Goal: Use online tool/utility

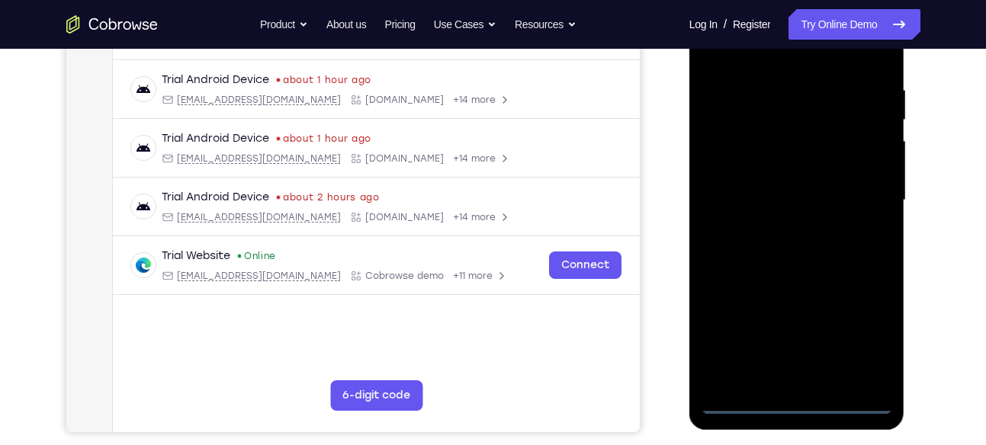
scroll to position [297, 0]
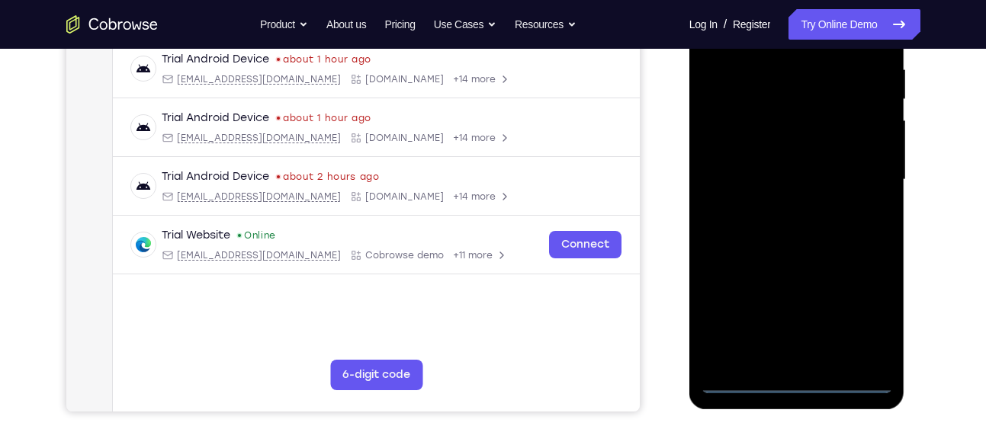
click at [801, 379] on div at bounding box center [797, 179] width 192 height 427
click at [864, 328] on div at bounding box center [797, 179] width 192 height 427
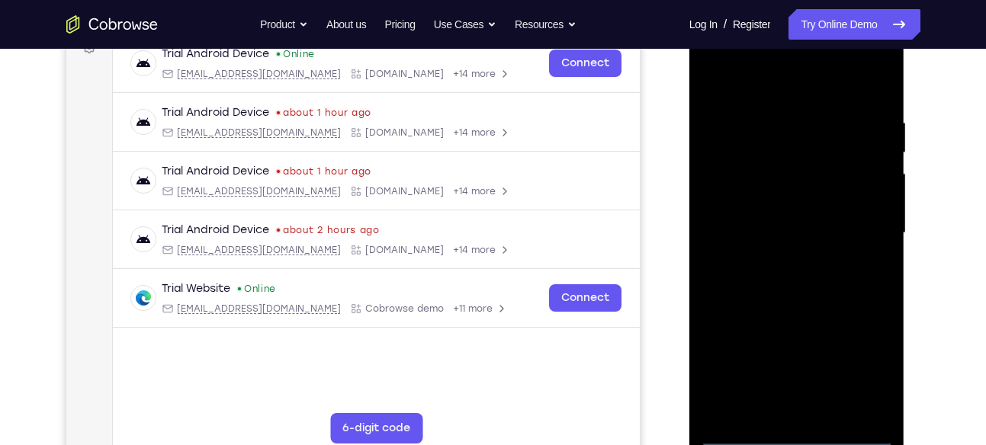
scroll to position [239, 0]
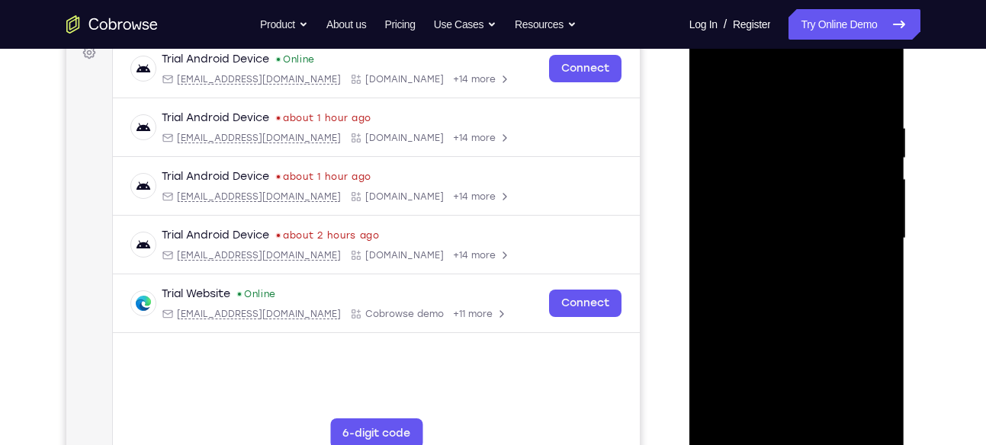
click at [721, 65] on div at bounding box center [797, 238] width 192 height 427
click at [862, 242] on div at bounding box center [797, 238] width 192 height 427
click at [779, 262] on div at bounding box center [797, 238] width 192 height 427
click at [776, 215] on div at bounding box center [797, 238] width 192 height 427
click at [798, 361] on div at bounding box center [797, 238] width 192 height 427
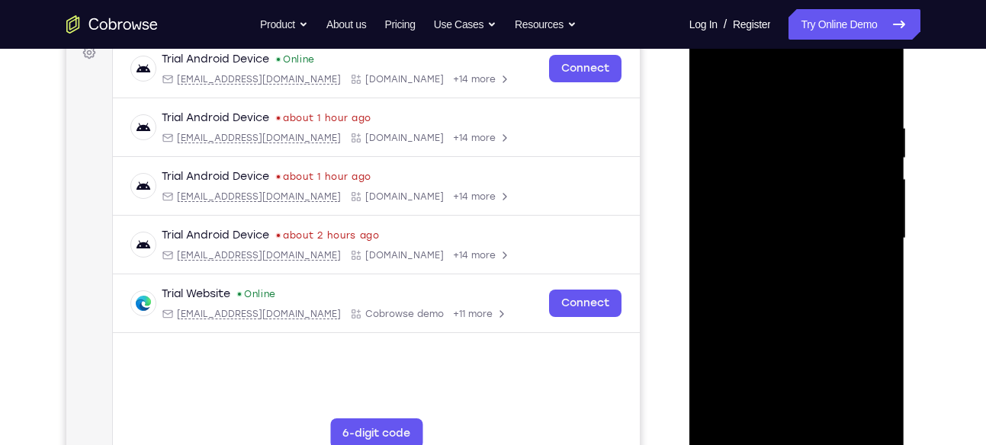
click at [767, 210] on div at bounding box center [797, 238] width 192 height 427
click at [786, 236] on div at bounding box center [797, 238] width 192 height 427
click at [792, 291] on div at bounding box center [797, 238] width 192 height 427
click at [792, 307] on div at bounding box center [797, 238] width 192 height 427
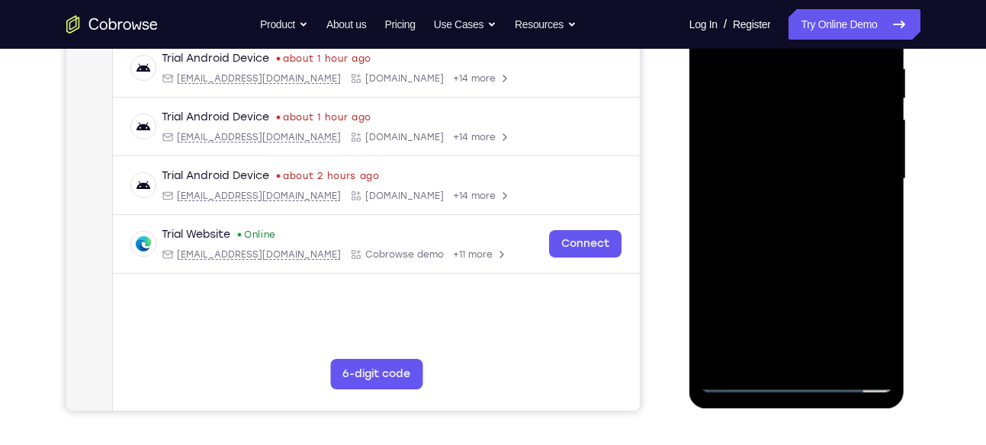
scroll to position [299, 0]
click at [873, 360] on div at bounding box center [797, 178] width 192 height 427
drag, startPoint x: 833, startPoint y: 295, endPoint x: 832, endPoint y: 217, distance: 77.8
click at [832, 217] on div at bounding box center [797, 178] width 192 height 427
drag, startPoint x: 832, startPoint y: 277, endPoint x: 831, endPoint y: 169, distance: 108.3
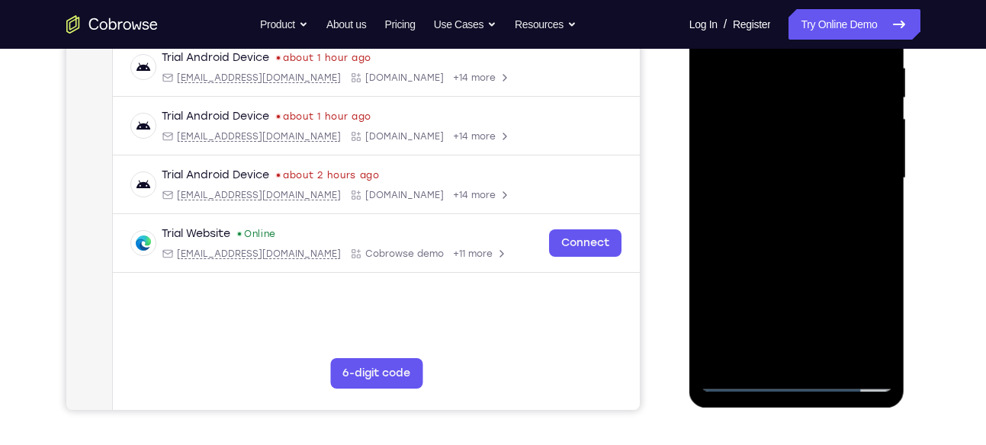
click at [831, 169] on div at bounding box center [797, 178] width 192 height 427
click at [798, 231] on div at bounding box center [797, 178] width 192 height 427
drag, startPoint x: 805, startPoint y: 220, endPoint x: 807, endPoint y: 293, distance: 73.2
click at [807, 293] on div at bounding box center [797, 178] width 192 height 427
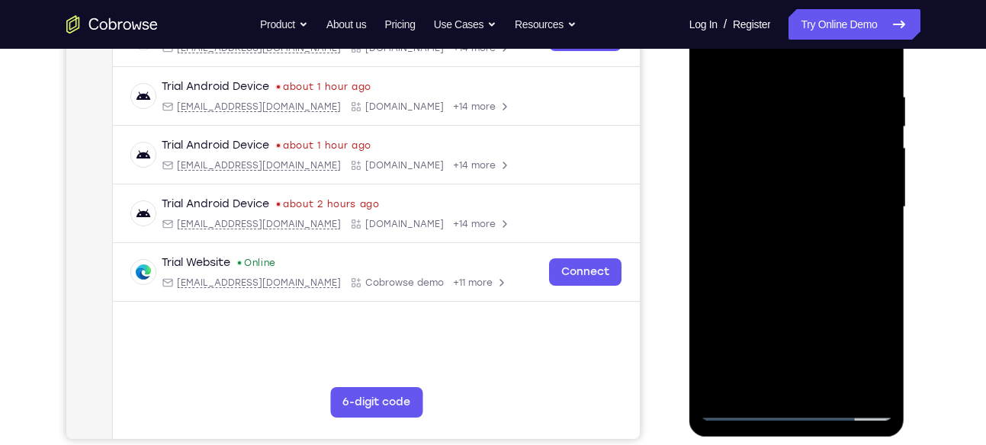
scroll to position [269, 0]
click at [877, 199] on div at bounding box center [797, 208] width 192 height 427
click at [881, 199] on div at bounding box center [797, 208] width 192 height 427
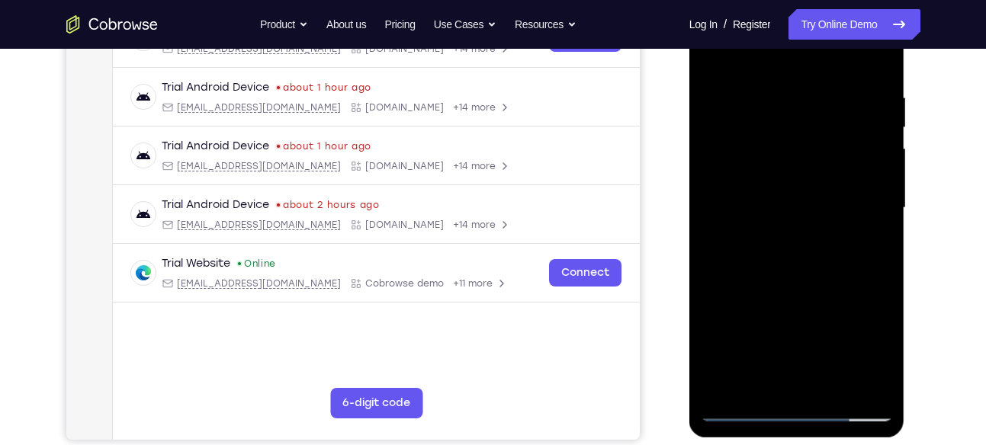
click at [881, 199] on div at bounding box center [797, 208] width 192 height 427
click at [712, 196] on div at bounding box center [797, 208] width 192 height 427
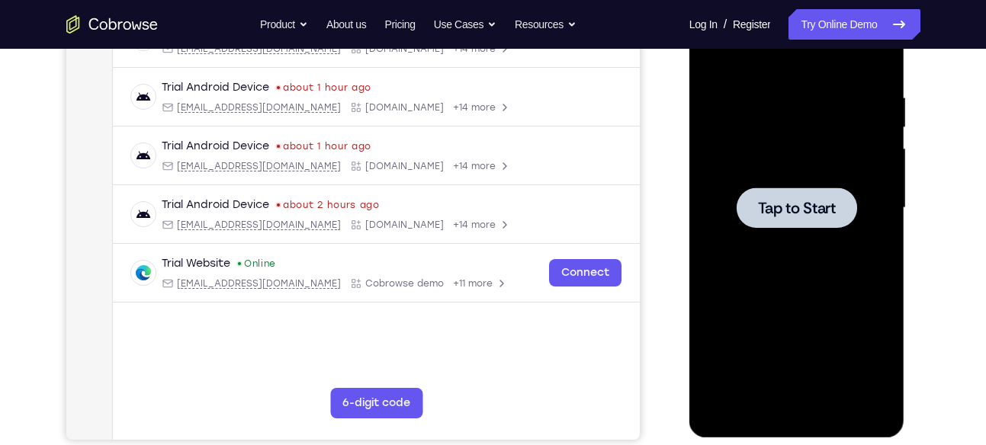
click at [798, 212] on span "Tap to Start" at bounding box center [797, 208] width 78 height 15
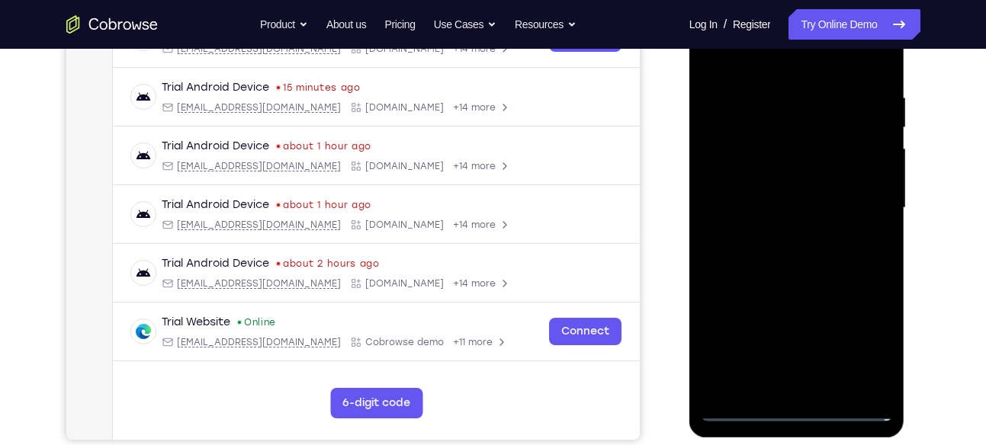
click at [801, 410] on div at bounding box center [797, 208] width 192 height 427
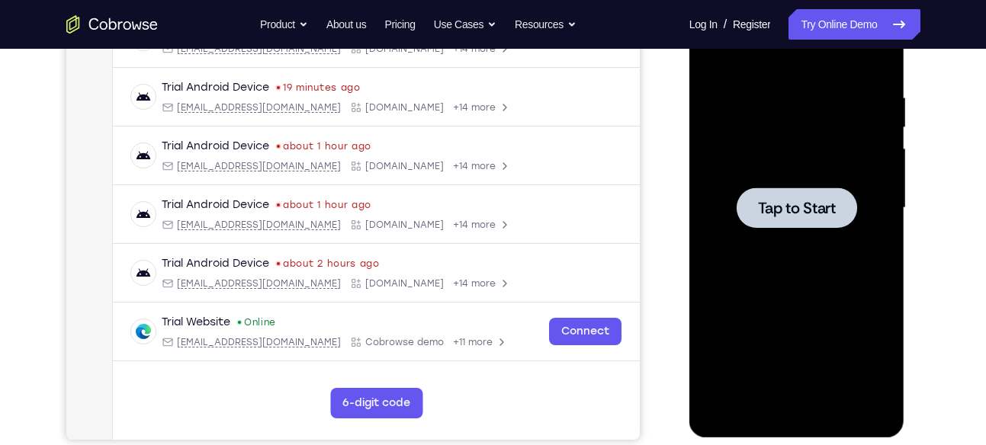
click at [783, 210] on span "Tap to Start" at bounding box center [797, 208] width 78 height 15
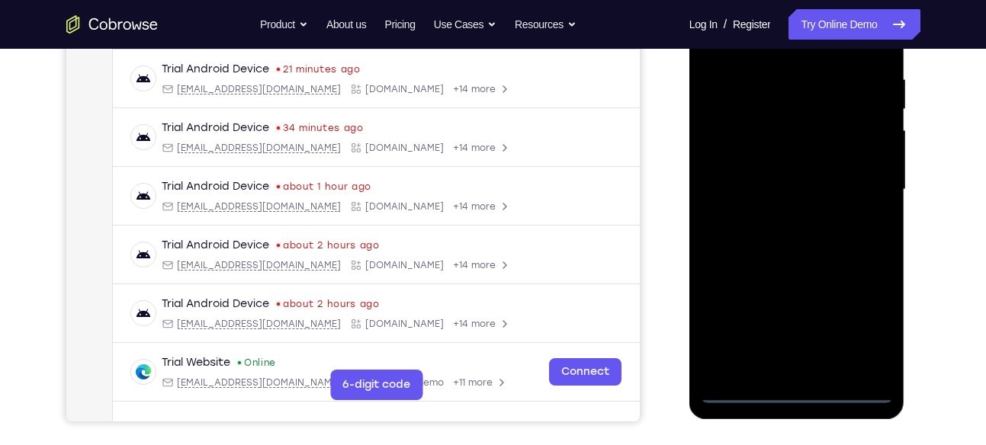
scroll to position [288, 0]
click at [801, 385] on div at bounding box center [797, 189] width 192 height 427
click at [798, 387] on div at bounding box center [797, 189] width 192 height 427
click at [871, 325] on div at bounding box center [797, 189] width 192 height 427
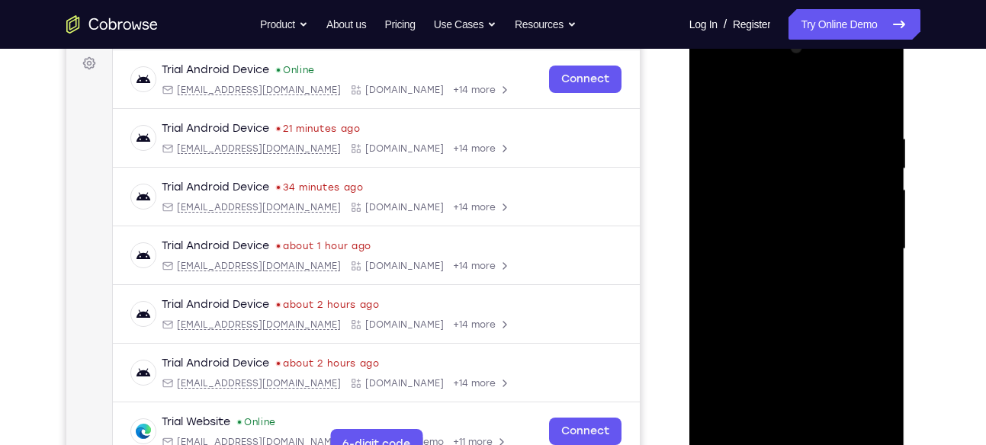
scroll to position [227, 0]
click at [709, 79] on div at bounding box center [797, 250] width 192 height 427
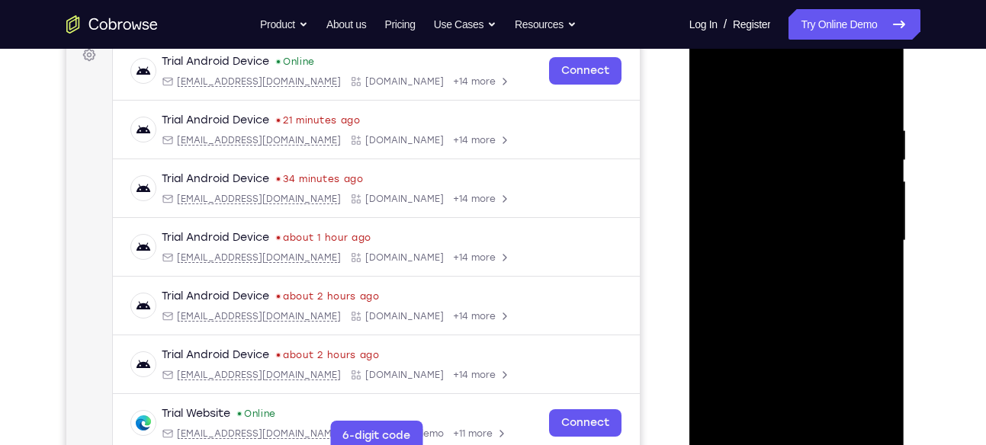
scroll to position [239, 0]
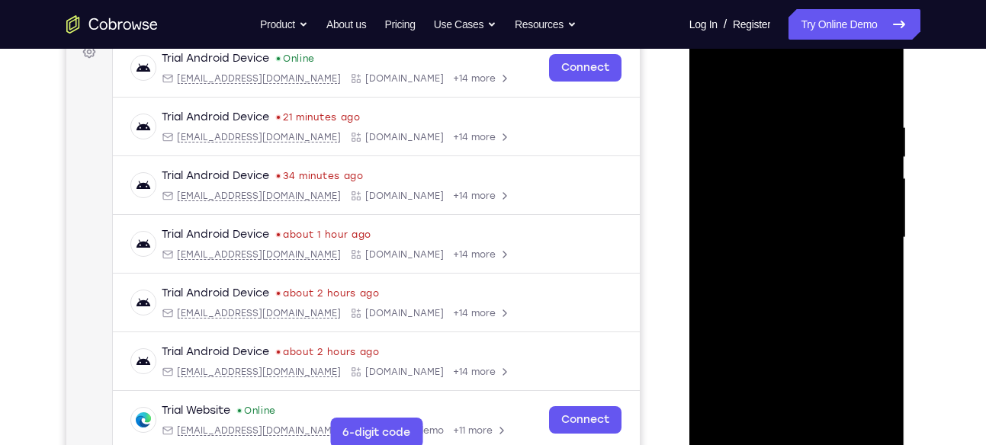
click at [858, 242] on div at bounding box center [797, 237] width 192 height 427
click at [772, 266] on div at bounding box center [797, 237] width 192 height 427
click at [800, 222] on div at bounding box center [797, 237] width 192 height 427
click at [795, 357] on div at bounding box center [797, 237] width 192 height 427
click at [767, 205] on div at bounding box center [797, 237] width 192 height 427
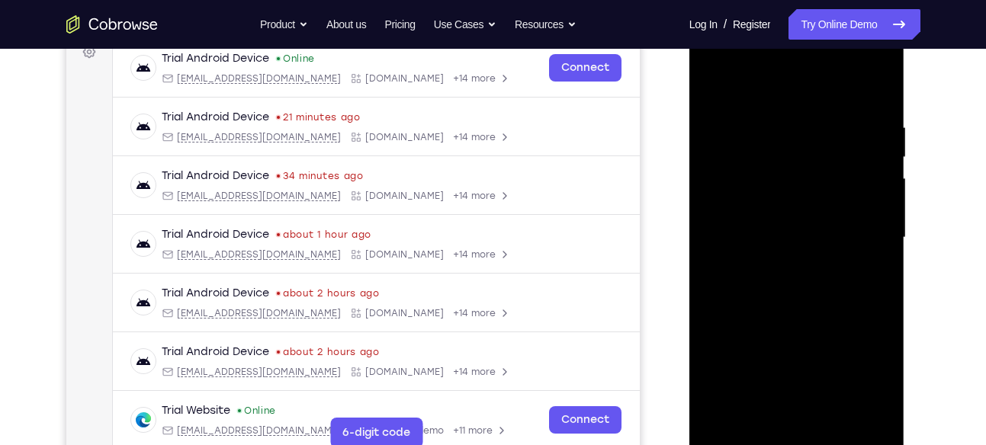
click at [774, 242] on div at bounding box center [797, 237] width 192 height 427
click at [798, 313] on div at bounding box center [797, 237] width 192 height 427
click at [867, 75] on div at bounding box center [797, 237] width 192 height 427
click at [833, 413] on div at bounding box center [797, 237] width 192 height 427
click at [811, 317] on div at bounding box center [797, 237] width 192 height 427
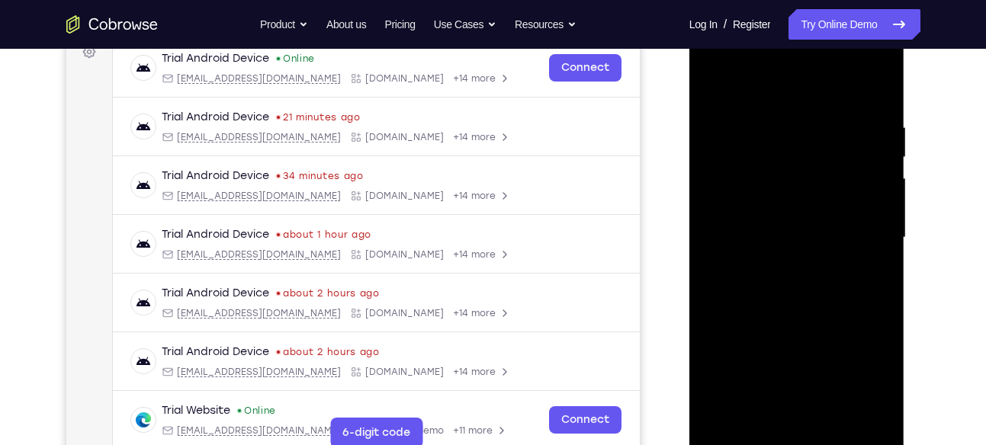
click at [779, 98] on div at bounding box center [797, 237] width 192 height 427
drag, startPoint x: 812, startPoint y: 238, endPoint x: 827, endPoint y: 143, distance: 96.4
click at [827, 143] on div at bounding box center [797, 237] width 192 height 427
drag, startPoint x: 826, startPoint y: 226, endPoint x: 848, endPoint y: 110, distance: 118.7
click at [848, 110] on div at bounding box center [797, 237] width 192 height 427
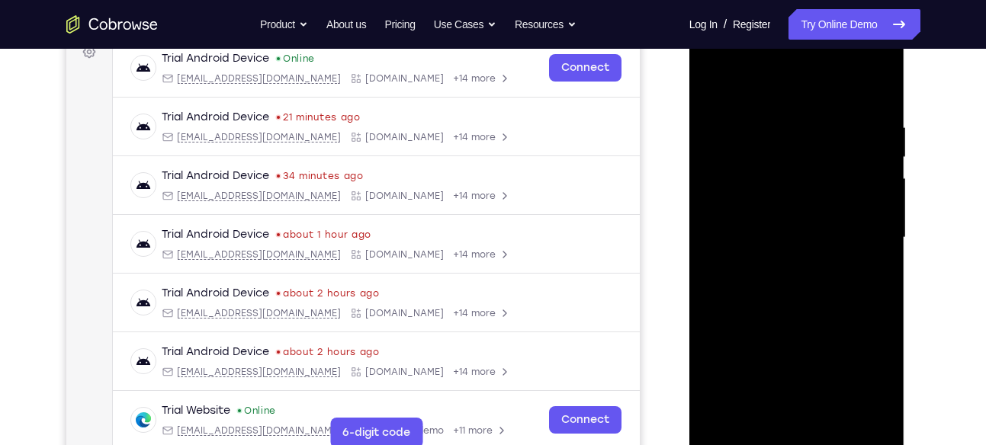
drag, startPoint x: 834, startPoint y: 224, endPoint x: 841, endPoint y: 147, distance: 77.3
click at [841, 147] on div at bounding box center [797, 237] width 192 height 427
drag, startPoint x: 826, startPoint y: 220, endPoint x: 832, endPoint y: 146, distance: 74.2
click at [832, 146] on div at bounding box center [797, 237] width 192 height 427
drag, startPoint x: 820, startPoint y: 222, endPoint x: 827, endPoint y: 133, distance: 88.7
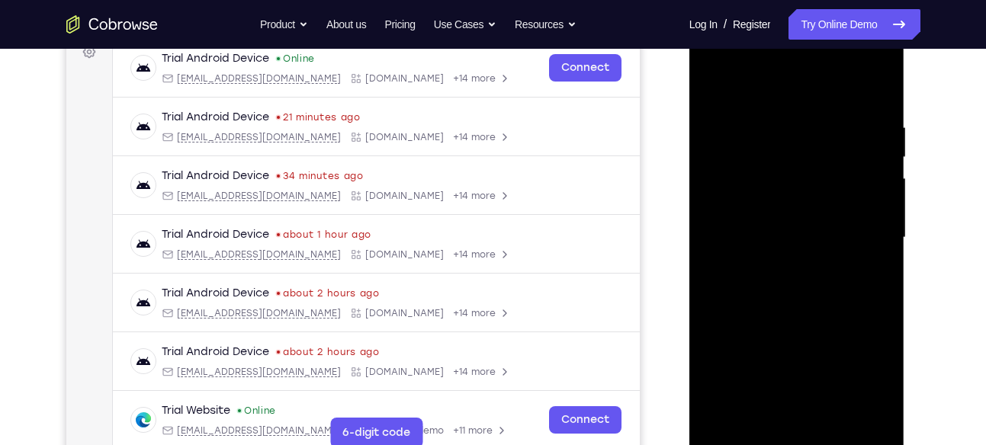
click at [827, 133] on div at bounding box center [797, 237] width 192 height 427
drag, startPoint x: 833, startPoint y: 230, endPoint x: 842, endPoint y: 167, distance: 63.2
click at [842, 167] on div at bounding box center [797, 237] width 192 height 427
drag, startPoint x: 830, startPoint y: 218, endPoint x: 835, endPoint y: 133, distance: 84.8
click at [835, 133] on div at bounding box center [797, 237] width 192 height 427
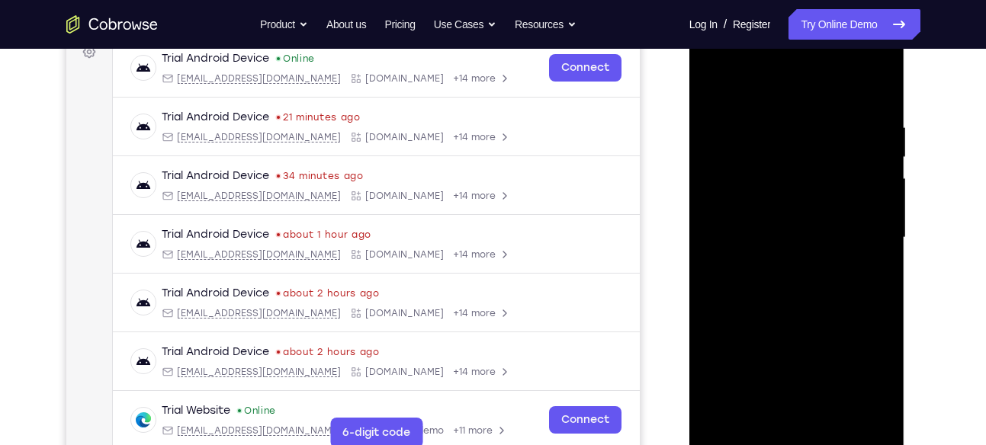
drag, startPoint x: 830, startPoint y: 232, endPoint x: 846, endPoint y: 126, distance: 107.3
click at [846, 126] on div at bounding box center [797, 237] width 192 height 427
drag, startPoint x: 834, startPoint y: 140, endPoint x: 831, endPoint y: 358, distance: 217.3
click at [831, 358] on div at bounding box center [797, 237] width 192 height 427
drag, startPoint x: 833, startPoint y: 197, endPoint x: 817, endPoint y: 384, distance: 188.2
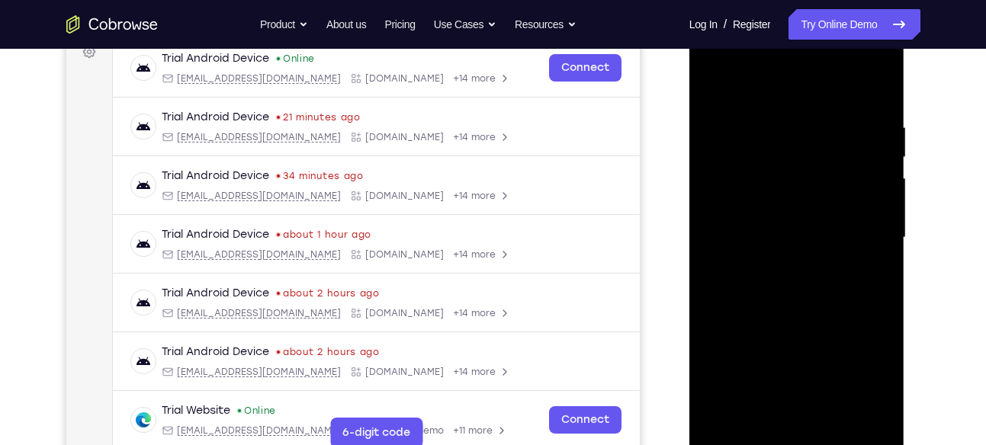
click at [817, 384] on div at bounding box center [797, 237] width 192 height 427
drag, startPoint x: 832, startPoint y: 150, endPoint x: 821, endPoint y: 329, distance: 179.5
click at [821, 329] on div at bounding box center [797, 237] width 192 height 427
click at [875, 103] on div at bounding box center [797, 237] width 192 height 427
click at [791, 214] on div at bounding box center [797, 237] width 192 height 427
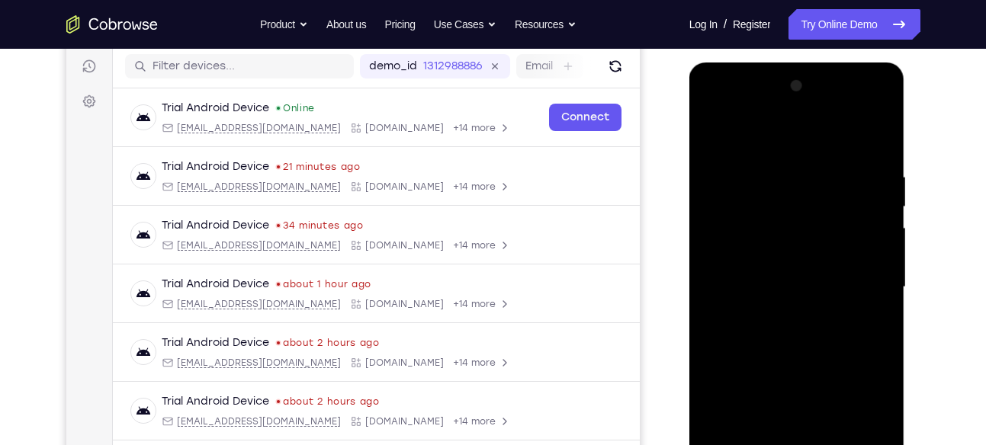
scroll to position [189, 0]
click at [714, 136] on div at bounding box center [797, 288] width 192 height 427
drag, startPoint x: 781, startPoint y: 172, endPoint x: 775, endPoint y: 283, distance: 111.5
click at [775, 283] on div at bounding box center [797, 288] width 192 height 427
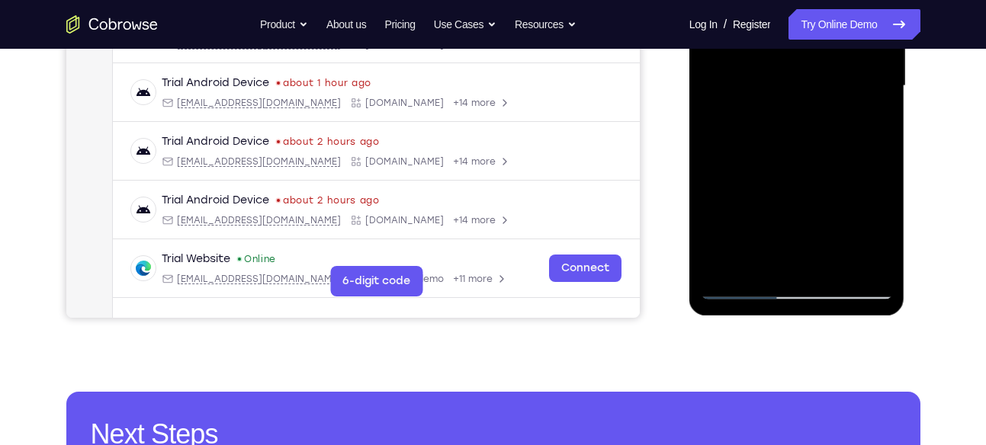
scroll to position [392, 0]
